Goal: Task Accomplishment & Management: Use online tool/utility

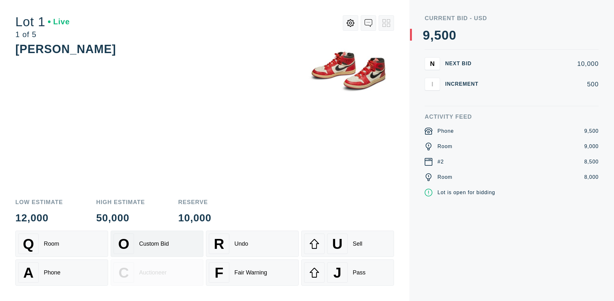
click at [157, 244] on div "Custom Bid" at bounding box center [154, 244] width 30 height 7
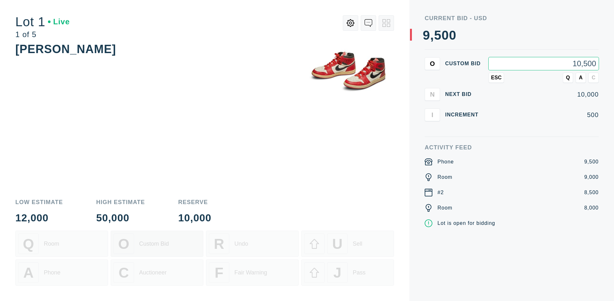
type input "10,500"
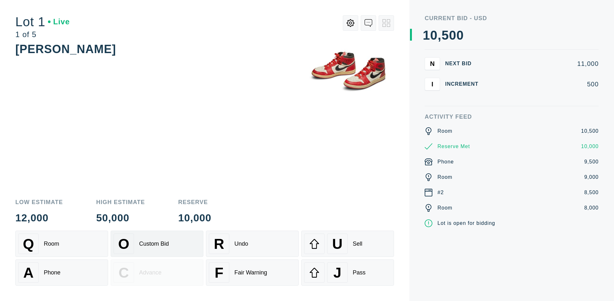
click at [157, 244] on div "Custom Bid" at bounding box center [154, 244] width 30 height 7
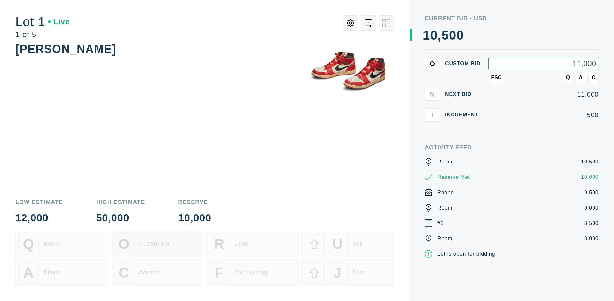
type input "11,000"
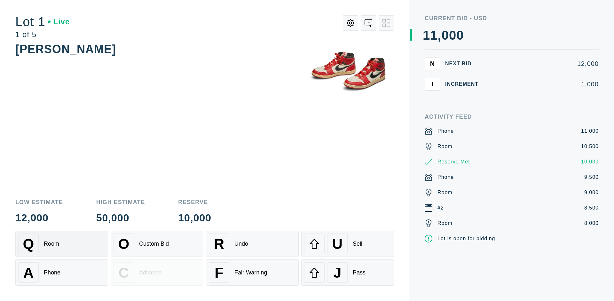
click at [62, 244] on div "Q Room" at bounding box center [61, 244] width 87 height 20
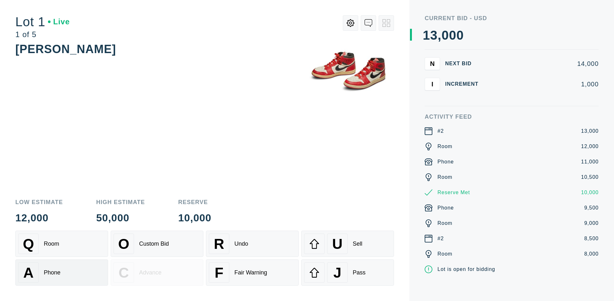
click at [62, 273] on div "A Phone" at bounding box center [61, 272] width 87 height 20
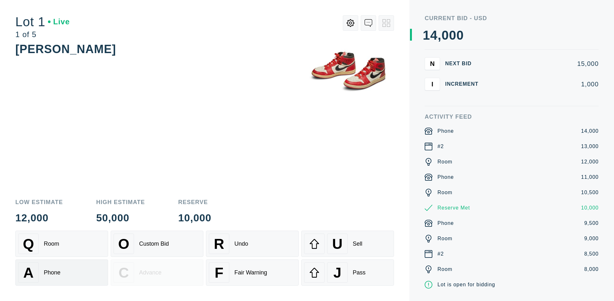
click at [62, 244] on div "Q Room" at bounding box center [61, 244] width 87 height 20
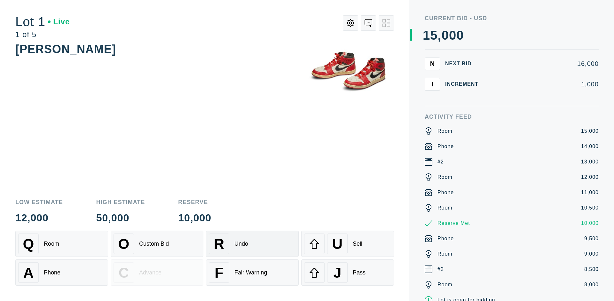
click at [252, 244] on div "R Undo" at bounding box center [252, 244] width 87 height 20
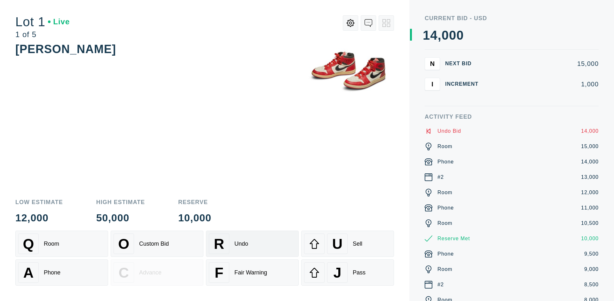
click at [62, 244] on div "Q Room" at bounding box center [61, 244] width 87 height 20
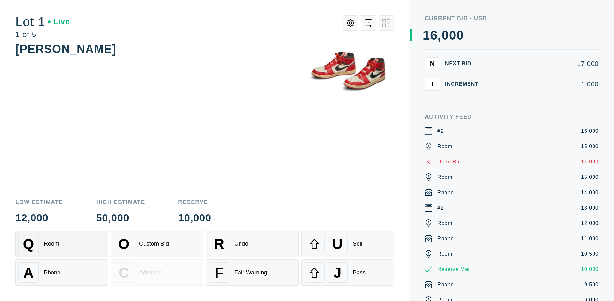
click at [62, 273] on div "A Phone" at bounding box center [61, 272] width 87 height 20
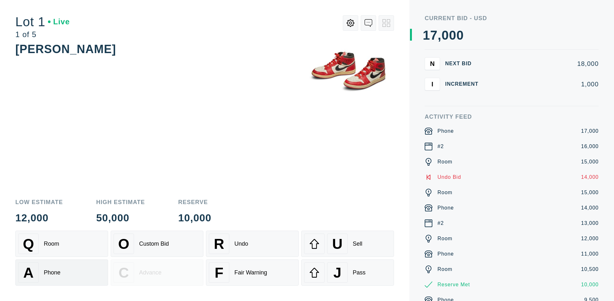
click at [62, 244] on div "Q Room" at bounding box center [61, 244] width 87 height 20
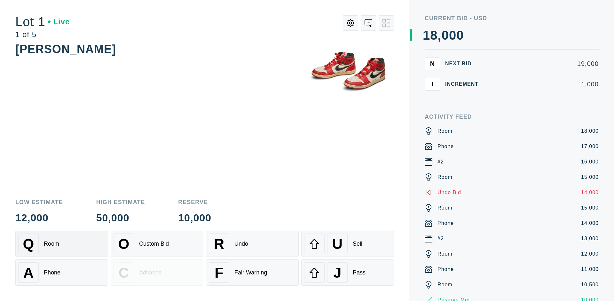
click at [252, 244] on div "R Undo" at bounding box center [252, 244] width 87 height 20
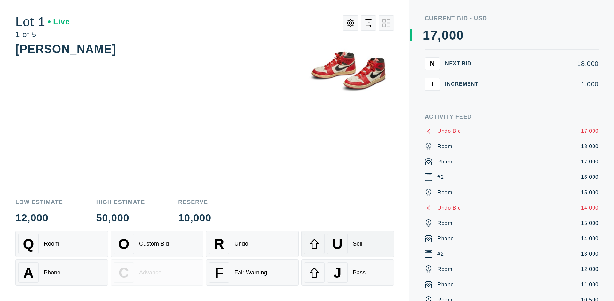
click at [348, 244] on div "U Sell" at bounding box center [347, 244] width 87 height 20
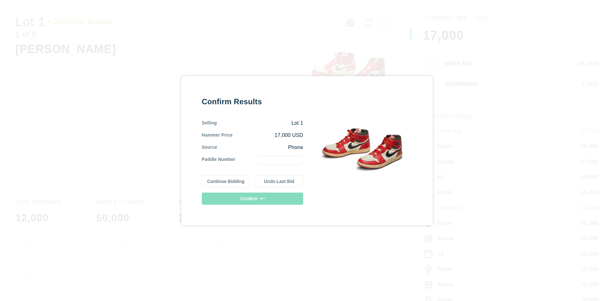
click at [226, 181] on button "Continue Bidding" at bounding box center [226, 181] width 48 height 12
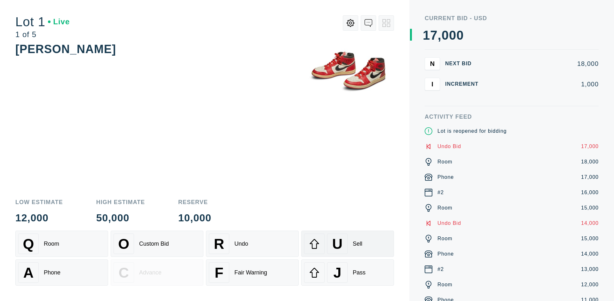
click at [348, 244] on div "U Sell" at bounding box center [347, 244] width 87 height 20
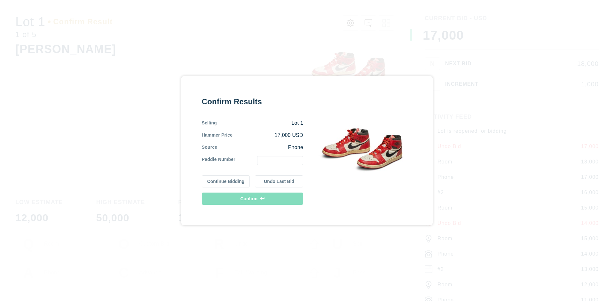
click at [279, 181] on button "Undo Last Bid" at bounding box center [279, 181] width 48 height 12
click at [226, 180] on button "Continue Bidding" at bounding box center [226, 180] width 48 height 12
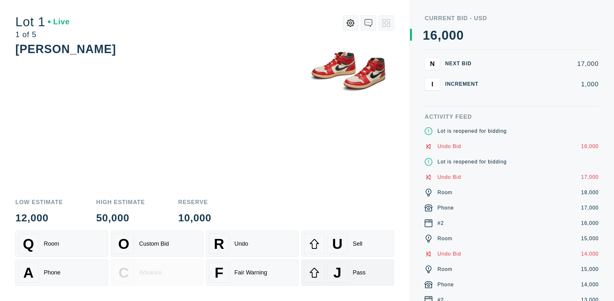
click at [348, 273] on div "J Pass" at bounding box center [347, 272] width 87 height 20
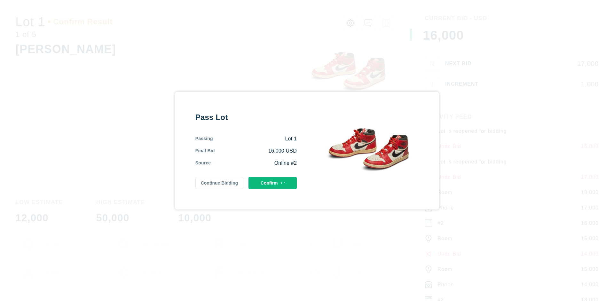
click at [273, 183] on button "Confirm" at bounding box center [273, 183] width 48 height 12
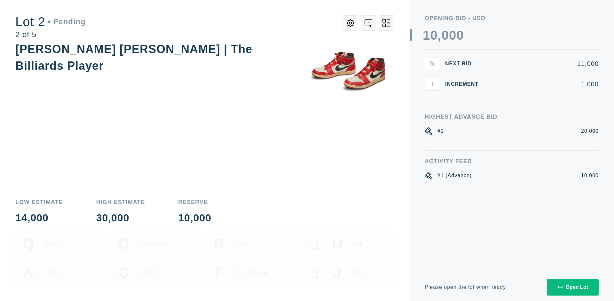
click at [573, 287] on div "Open Lot" at bounding box center [573, 287] width 31 height 6
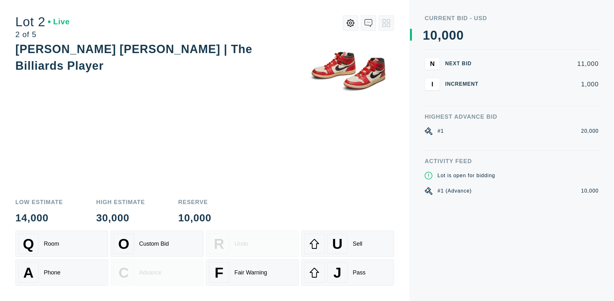
click at [62, 244] on div "Q Room" at bounding box center [61, 244] width 87 height 20
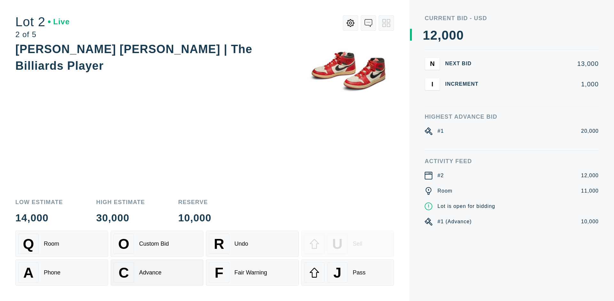
click at [157, 273] on div "Advance" at bounding box center [150, 272] width 22 height 7
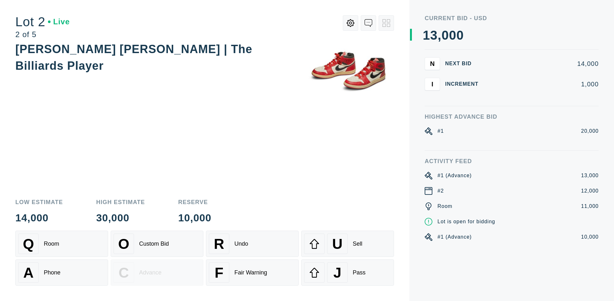
click at [348, 244] on div "U Sell" at bounding box center [347, 244] width 87 height 20
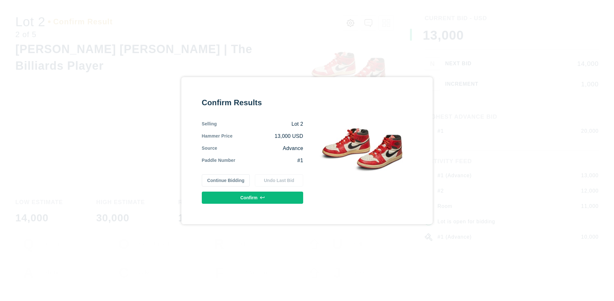
click at [253, 197] on button "Confirm" at bounding box center [252, 198] width 101 height 12
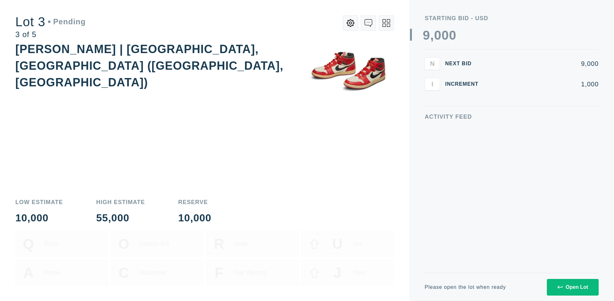
click at [573, 287] on div "Open Lot" at bounding box center [573, 287] width 31 height 6
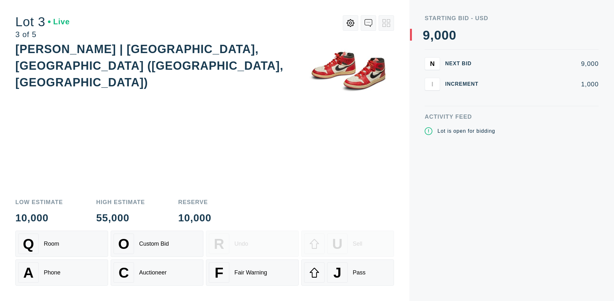
click at [348, 273] on div "J Pass" at bounding box center [347, 272] width 87 height 20
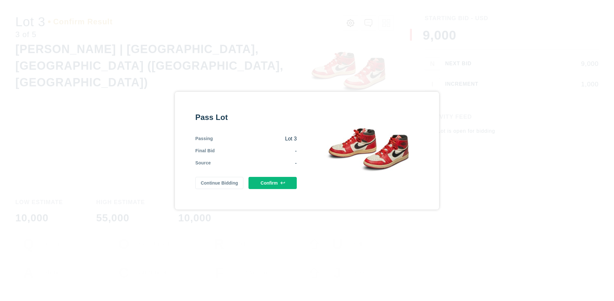
click at [273, 183] on button "Confirm" at bounding box center [273, 183] width 48 height 12
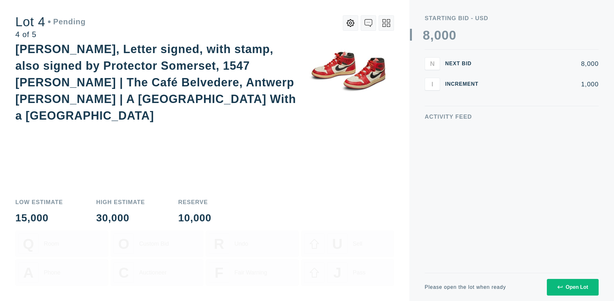
click at [573, 287] on div "Open Lot" at bounding box center [573, 287] width 31 height 6
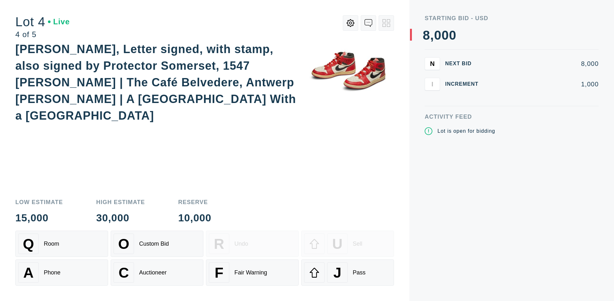
click at [62, 244] on div "Q Room" at bounding box center [61, 244] width 87 height 20
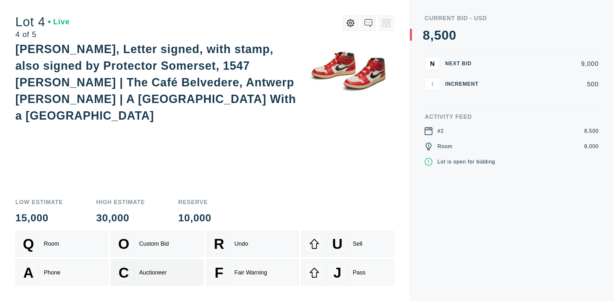
click at [157, 273] on div "Auctioneer" at bounding box center [153, 272] width 28 height 7
click at [348, 273] on div "J Pass" at bounding box center [347, 272] width 87 height 20
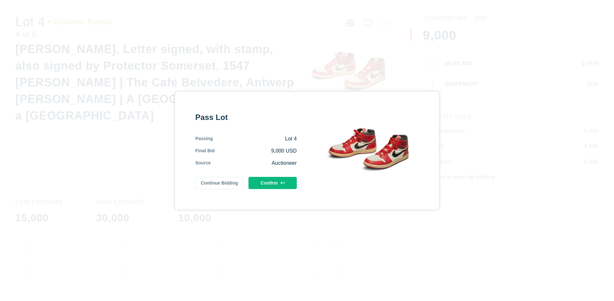
click at [273, 183] on button "Confirm" at bounding box center [273, 183] width 48 height 12
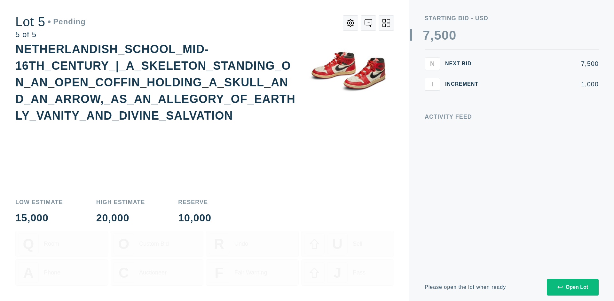
click at [573, 287] on div "Open Lot" at bounding box center [573, 287] width 31 height 6
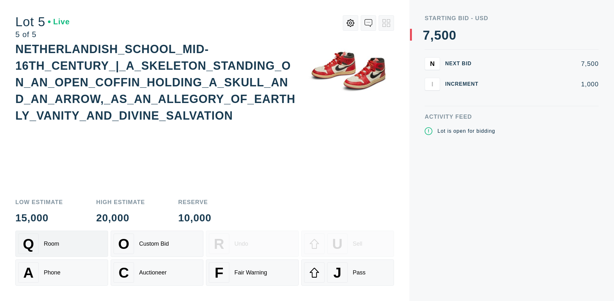
click at [62, 244] on div "Q Room" at bounding box center [61, 244] width 87 height 20
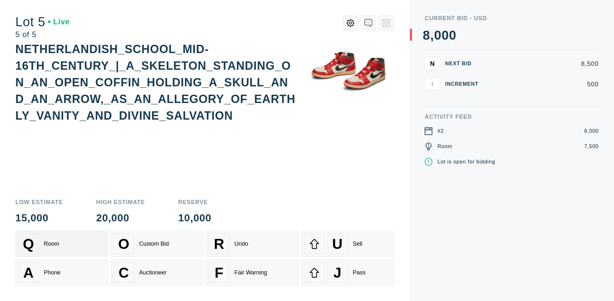
click at [62, 244] on div "Q Room" at bounding box center [61, 244] width 87 height 20
click at [348, 244] on div "U Sell" at bounding box center [347, 244] width 87 height 20
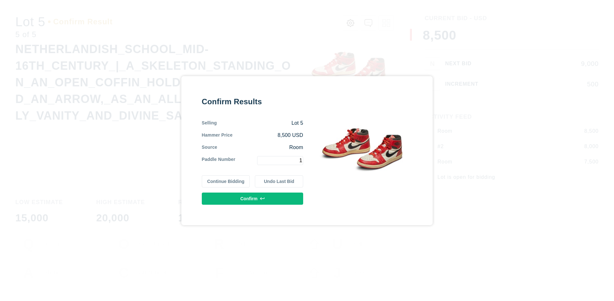
type input "1"
click at [253, 198] on button "Confirm" at bounding box center [252, 199] width 101 height 12
